Goal: Find contact information: Find contact information

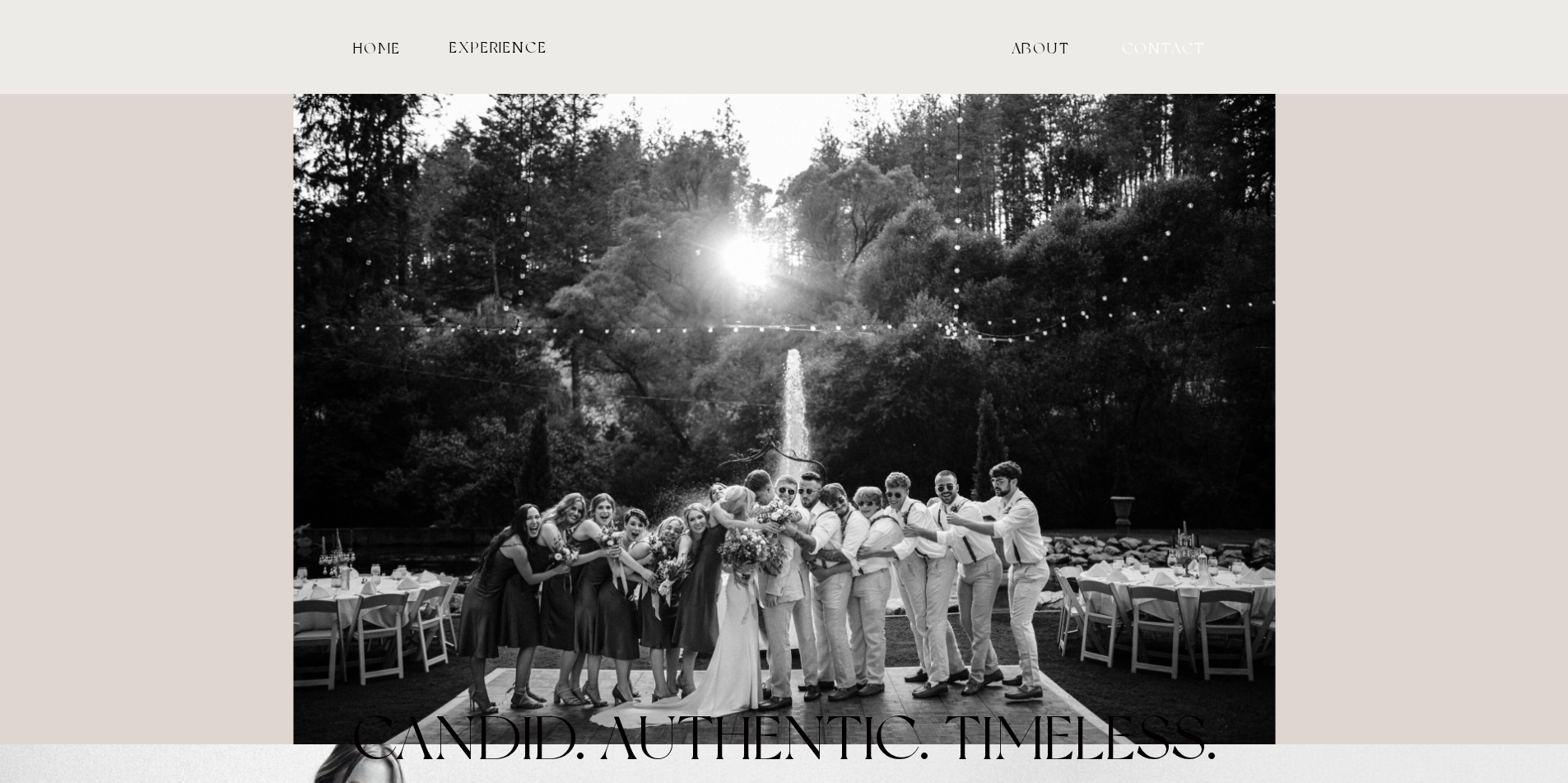
drag, startPoint x: 0, startPoint y: 0, endPoint x: 1172, endPoint y: 53, distance: 1173.2
